Goal: Contribute content

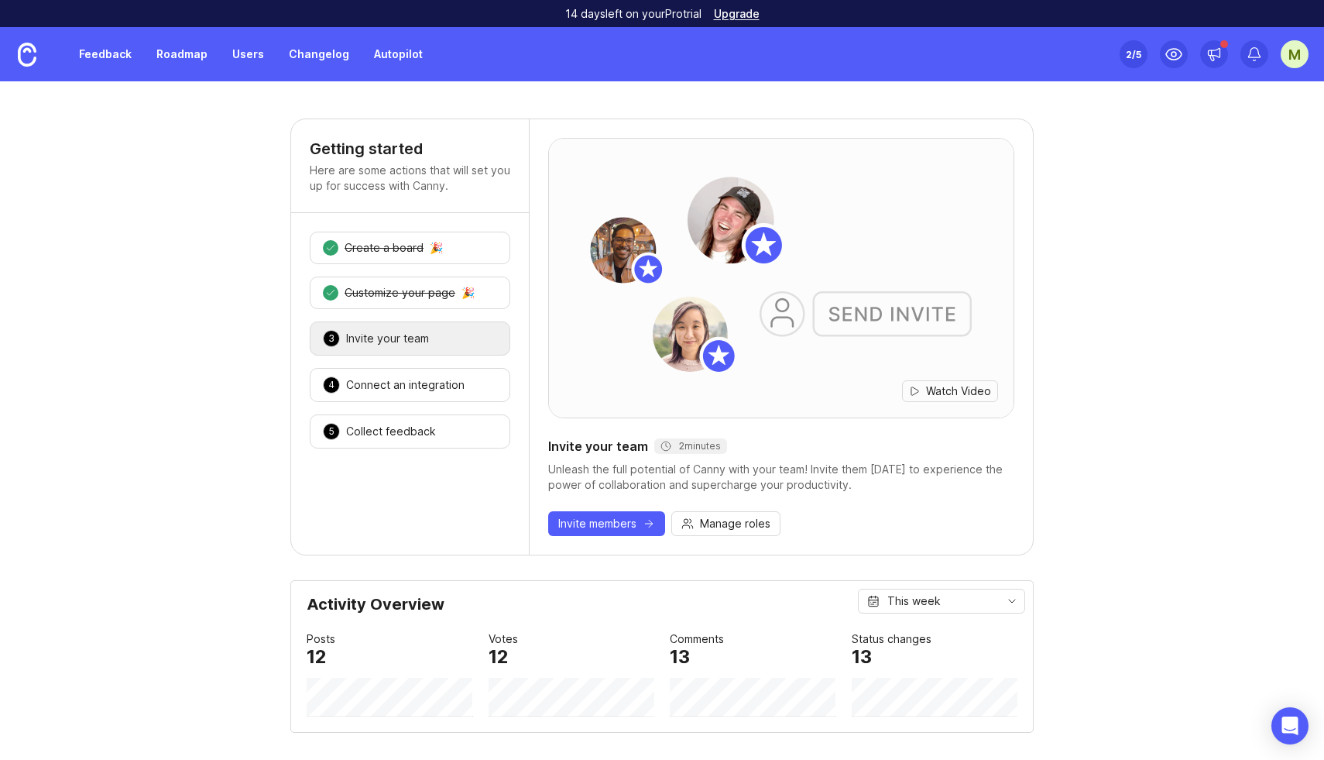
click at [85, 48] on link "Feedback" at bounding box center [105, 54] width 71 height 28
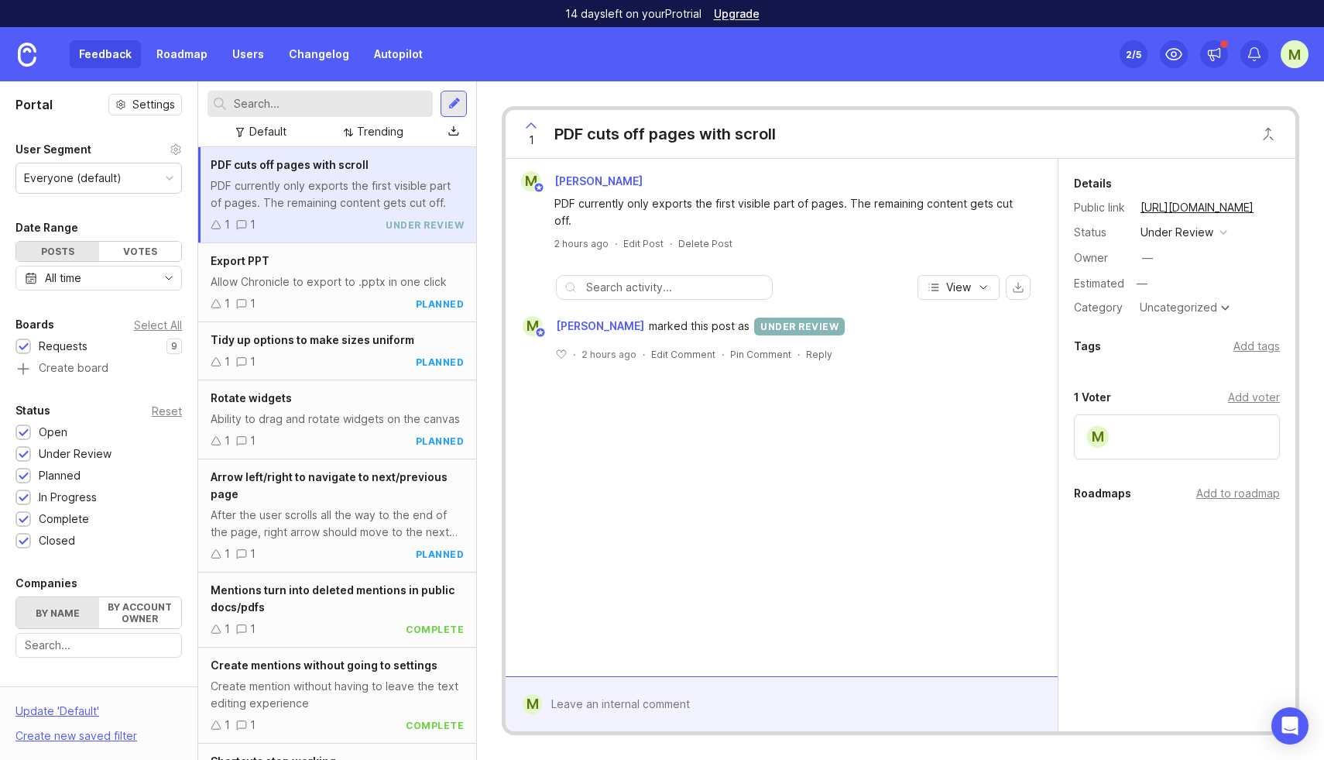
click at [176, 46] on link "Roadmap" at bounding box center [182, 54] width 70 height 28
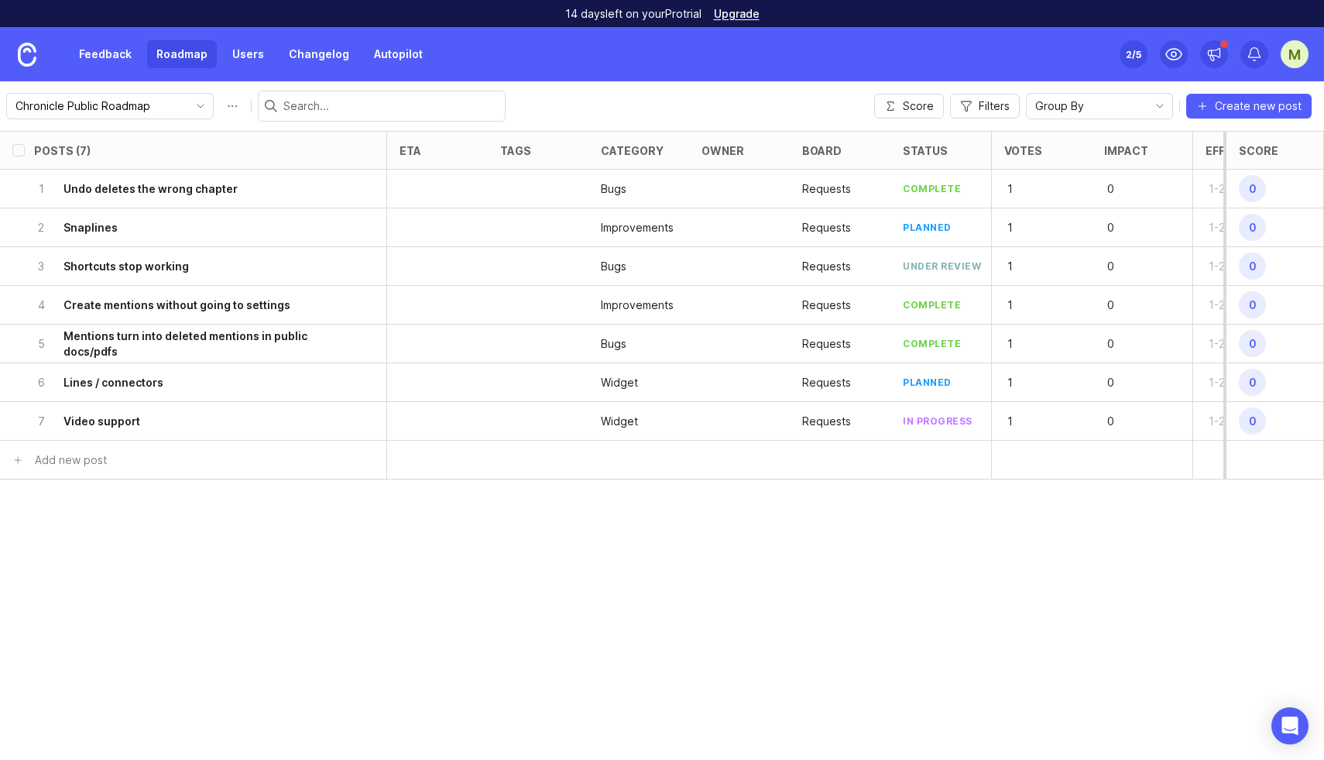
click at [92, 49] on link "Feedback" at bounding box center [105, 54] width 71 height 28
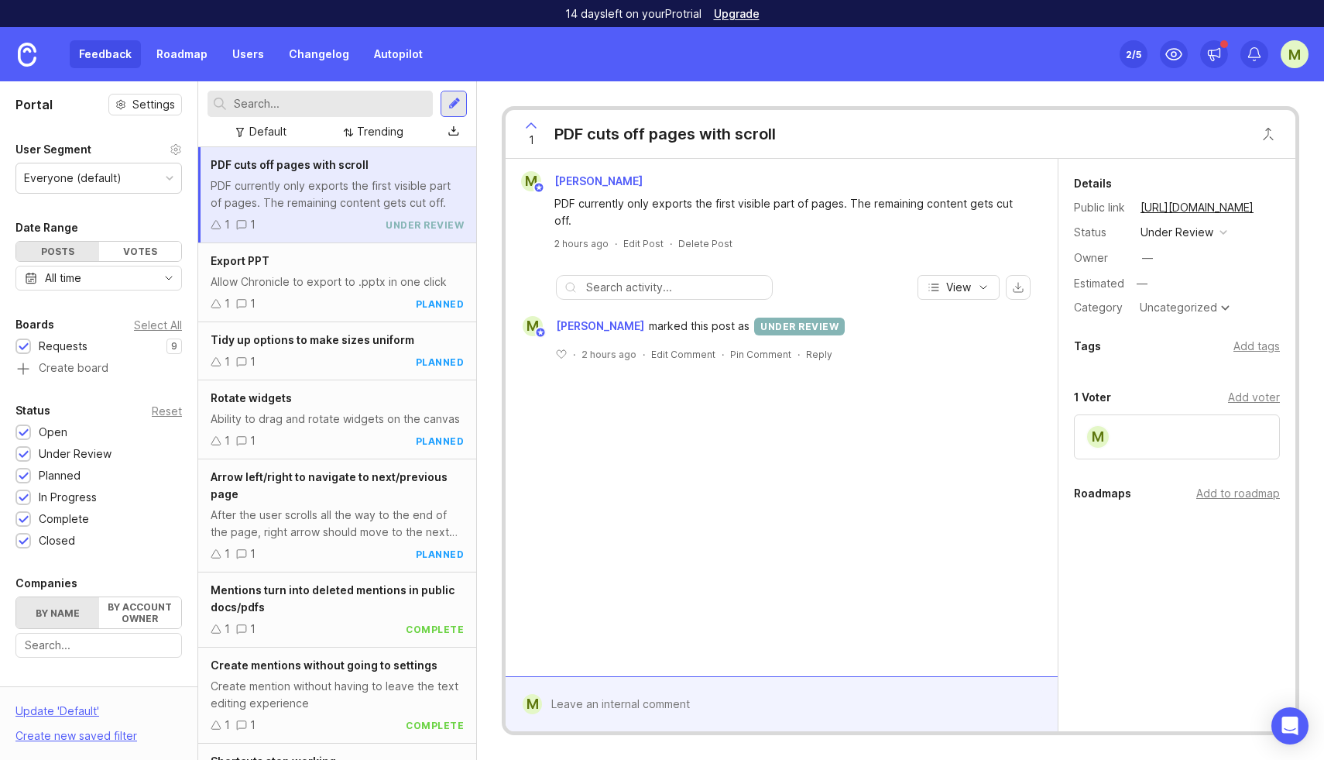
click at [458, 101] on div at bounding box center [454, 104] width 12 height 14
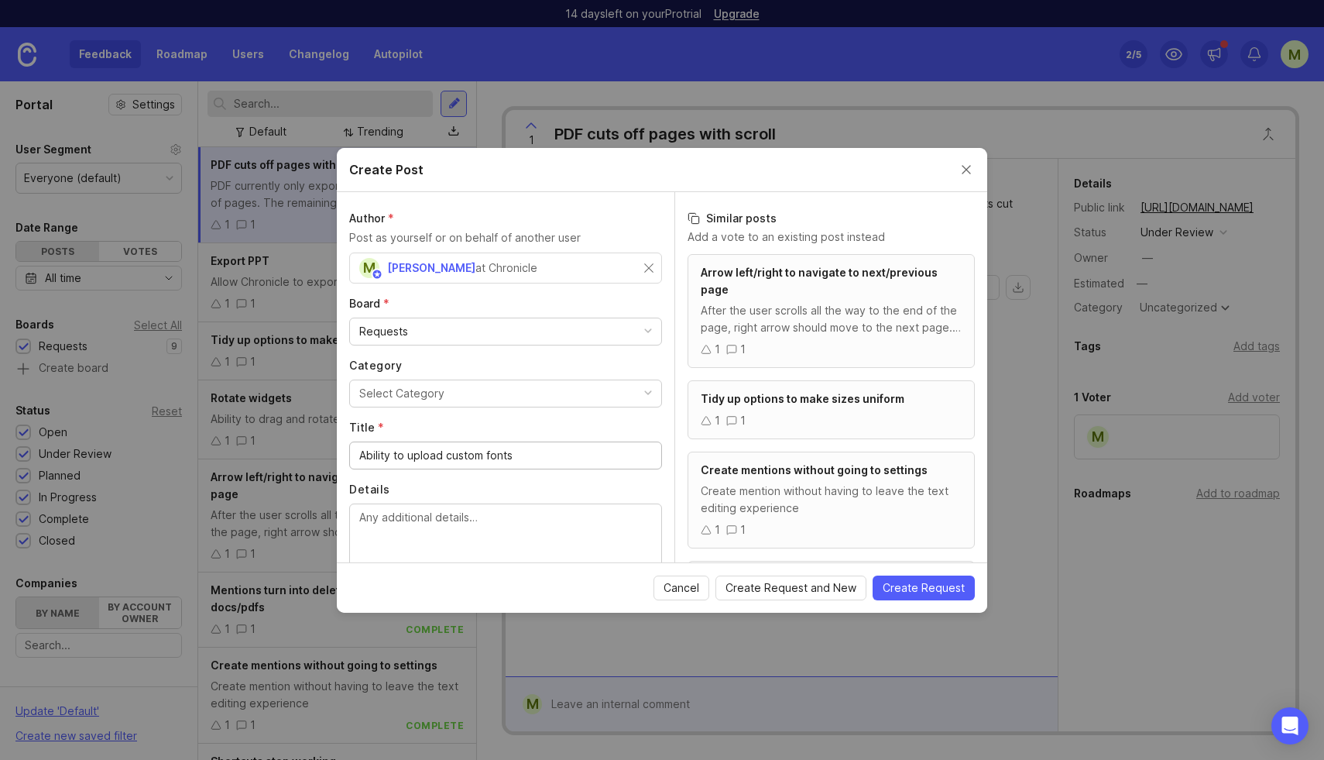
type input "Ability to upload custom fonts"
click at [398, 543] on textarea "Details" at bounding box center [505, 534] width 293 height 51
type textarea "Ability to upload font files (ttf, otf) to use custom fonts"
click at [473, 391] on button "Select Category" at bounding box center [505, 394] width 313 height 28
click at [923, 587] on span "Create Request" at bounding box center [924, 587] width 82 height 15
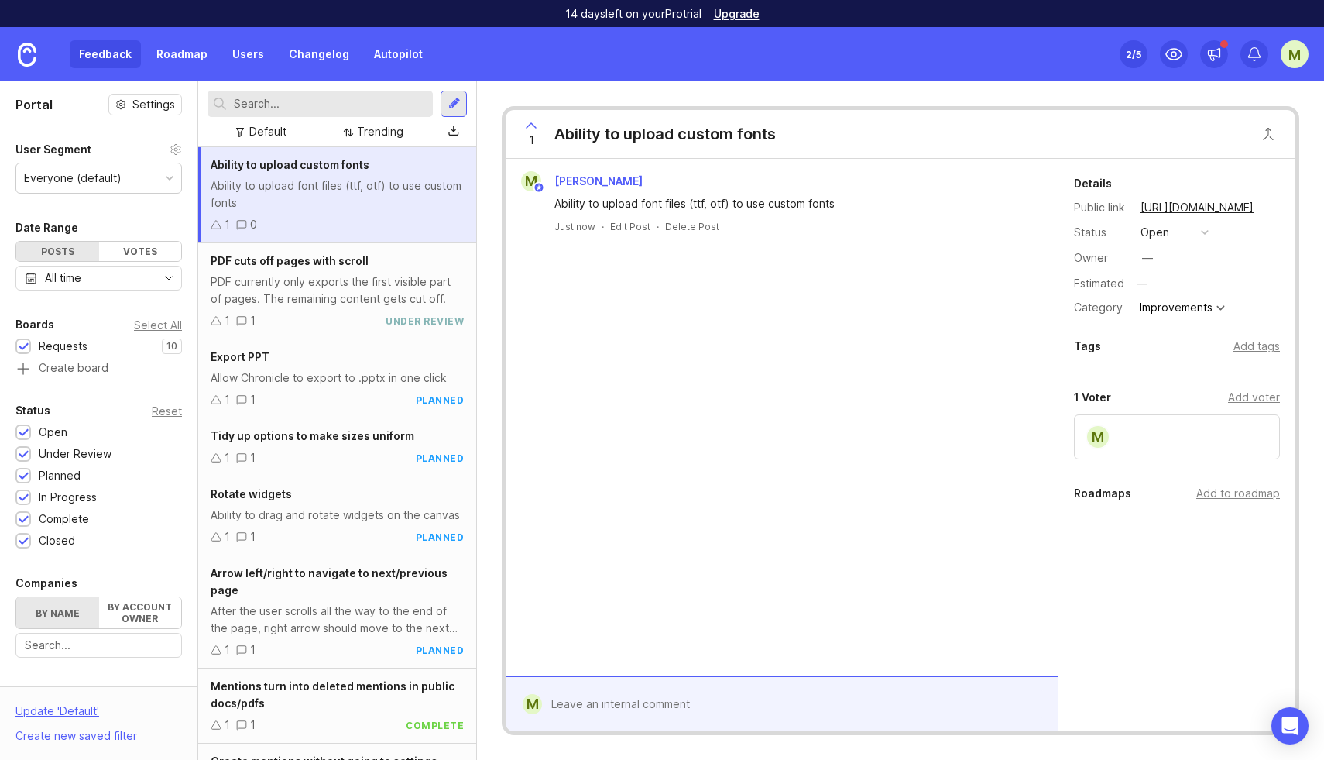
click at [1187, 232] on button "open" at bounding box center [1174, 232] width 77 height 20
click at [1179, 309] on li "planned" at bounding box center [1174, 317] width 77 height 29
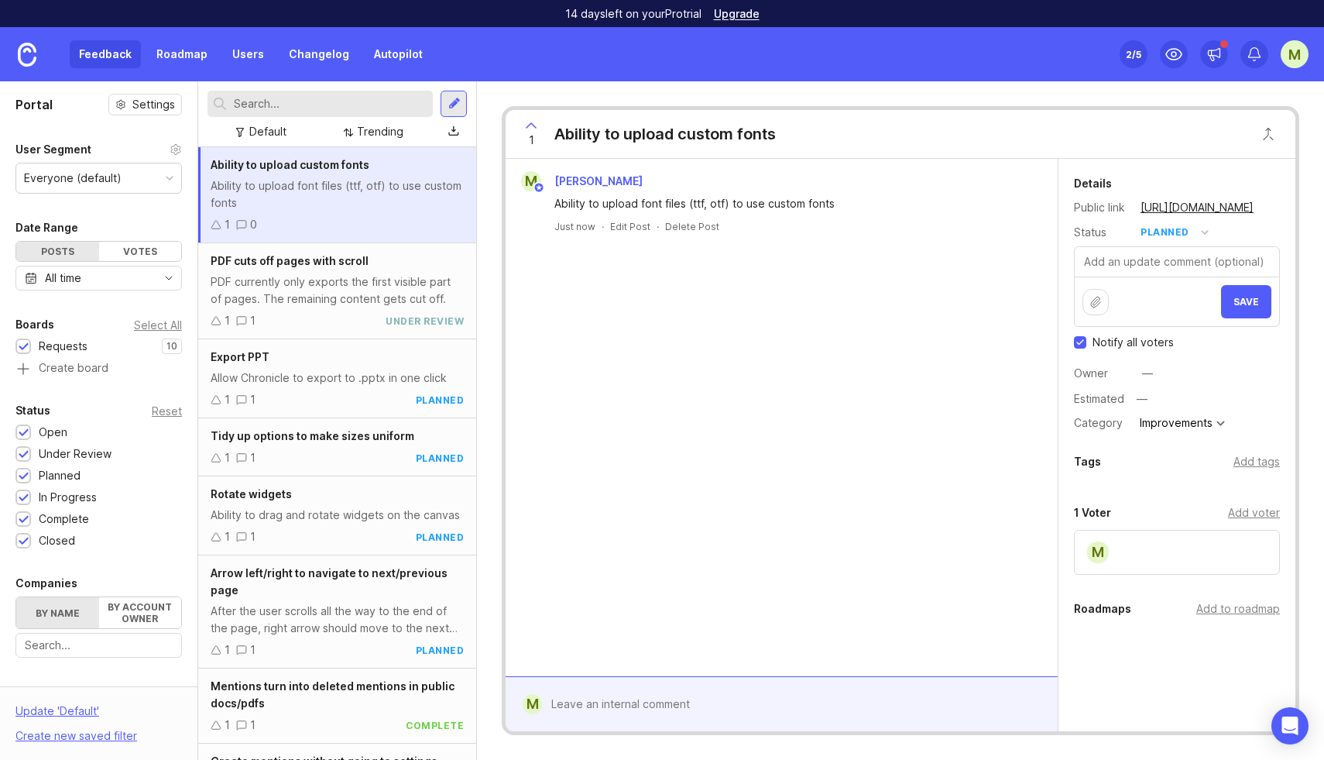
click at [1255, 310] on button "Save" at bounding box center [1246, 301] width 50 height 33
